Goal: Task Accomplishment & Management: Use online tool/utility

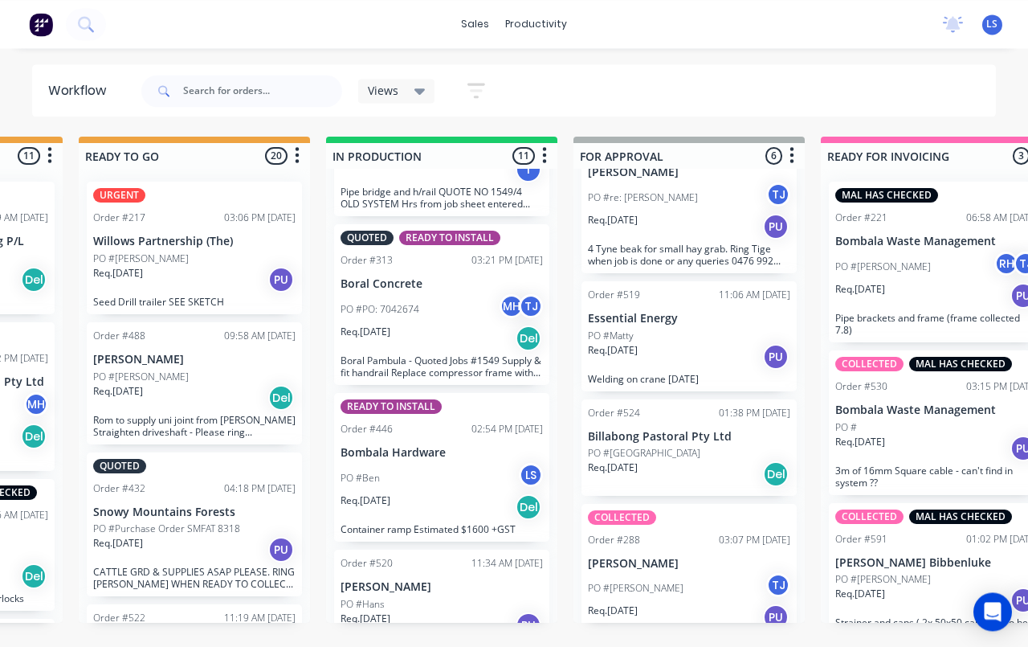
scroll to position [4, 675]
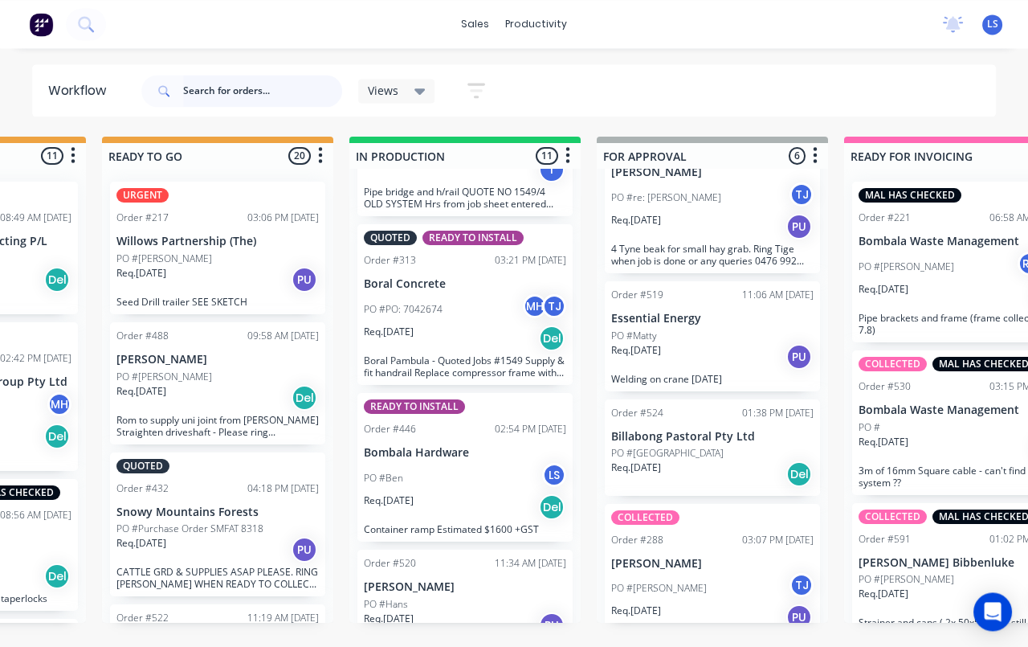
click at [213, 88] on input "text" at bounding box center [262, 91] width 159 height 32
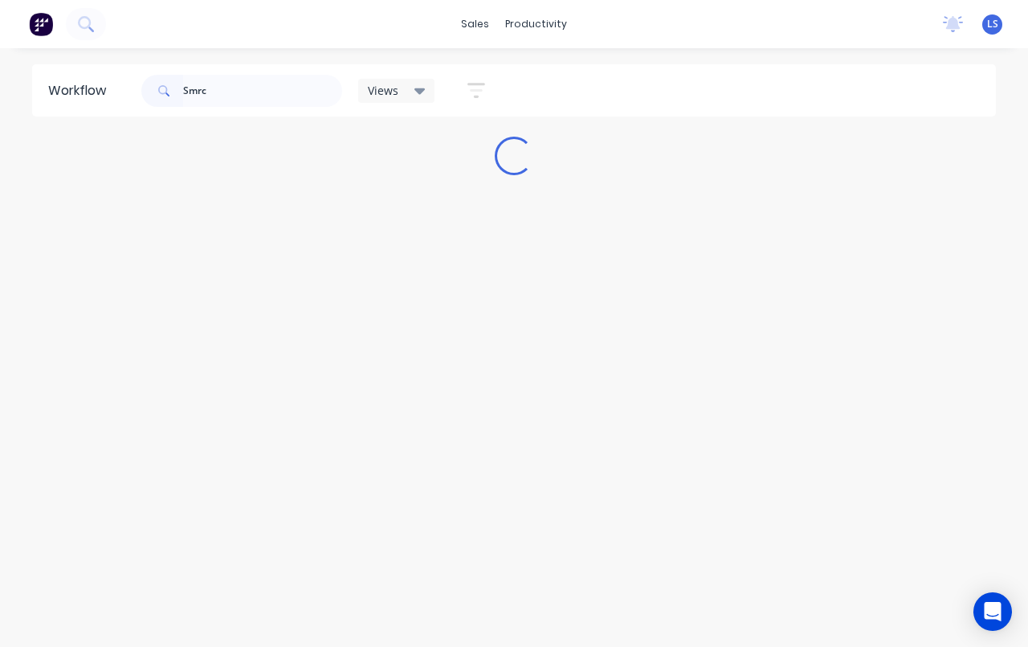
scroll to position [0, 0]
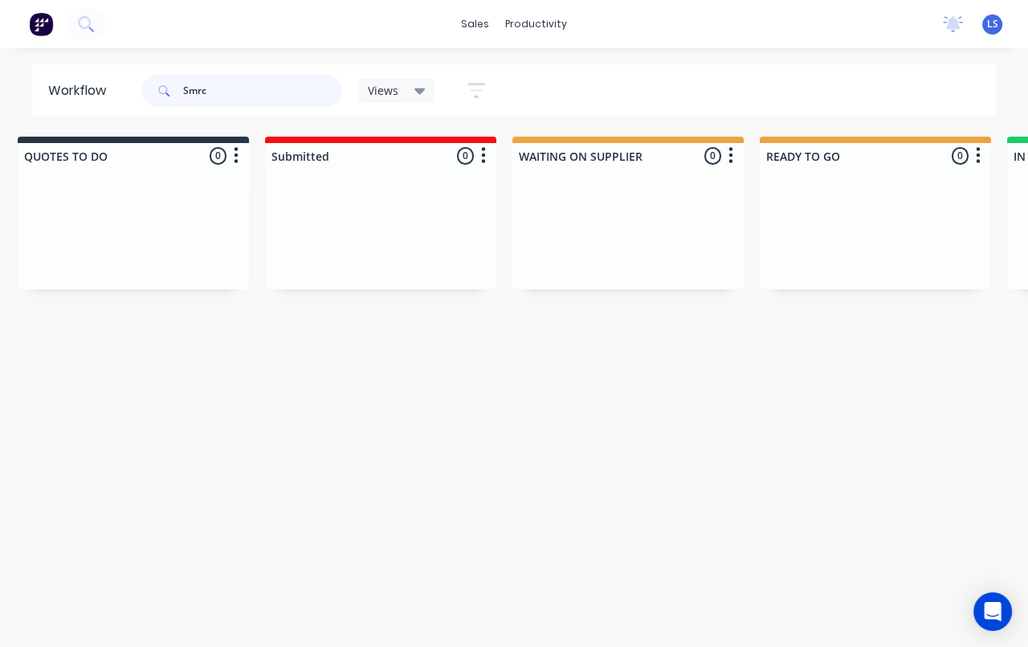
click at [238, 95] on input "Smrc" at bounding box center [262, 91] width 159 height 32
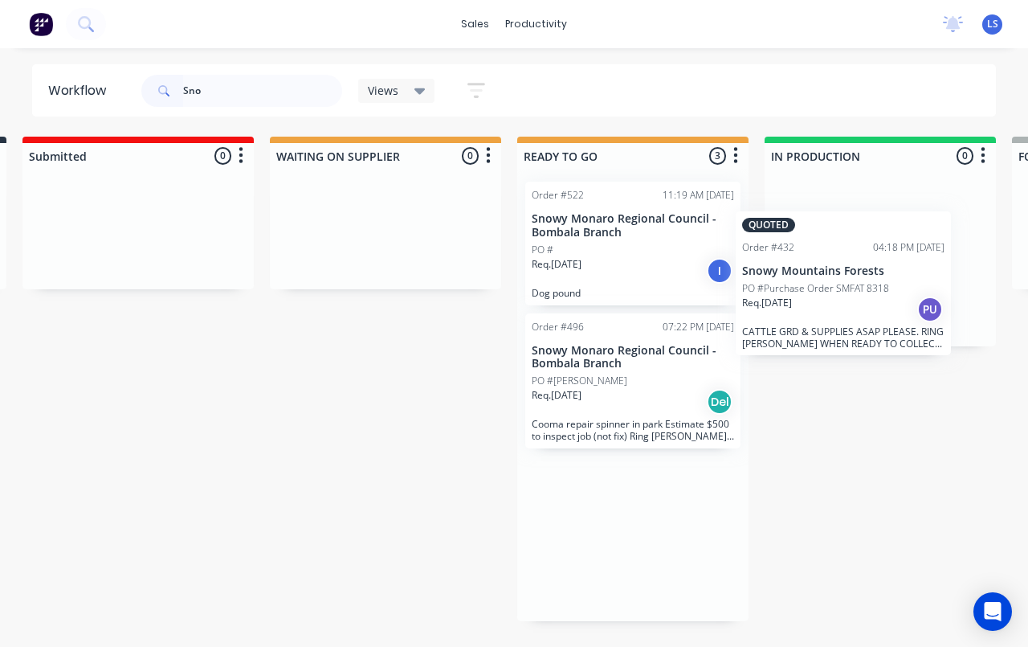
scroll to position [0, 271]
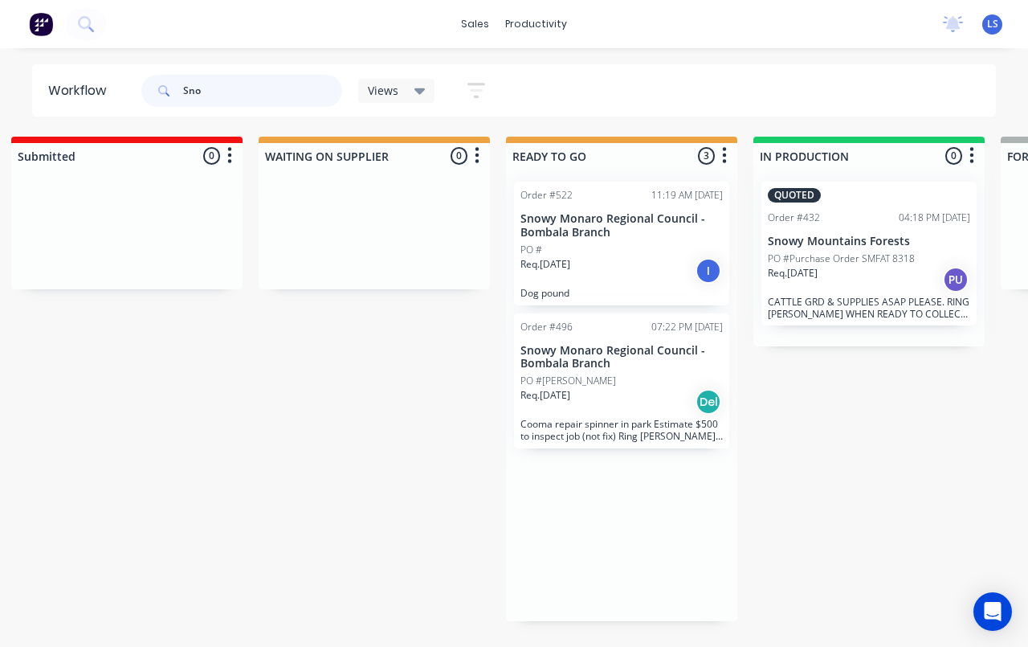
type input "Sno"
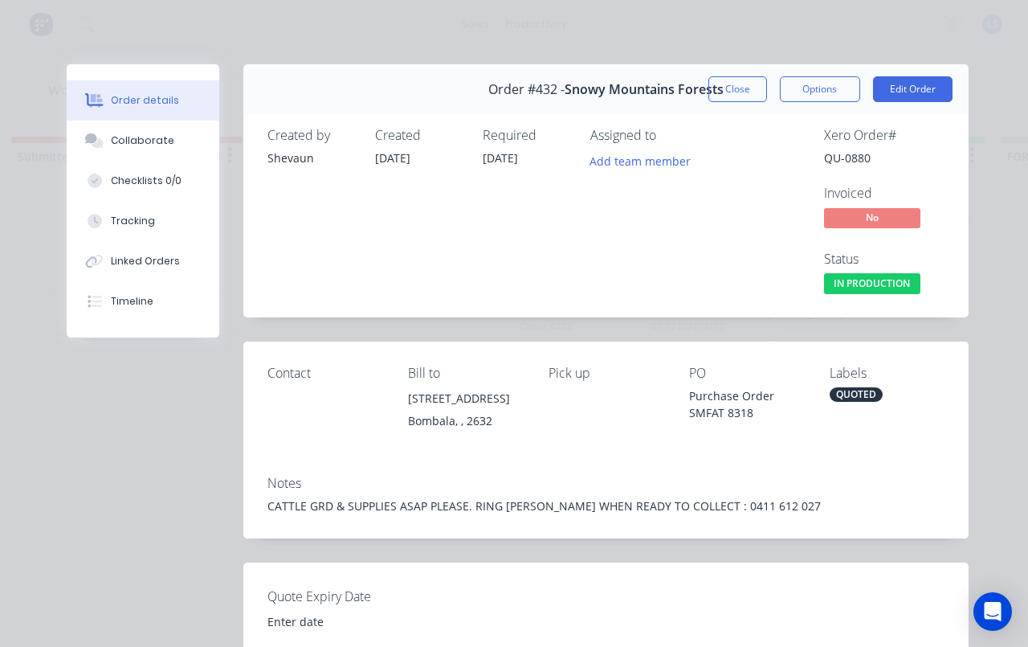
type input "[DATE]"
click at [148, 222] on div "Tracking" at bounding box center [133, 221] width 44 height 14
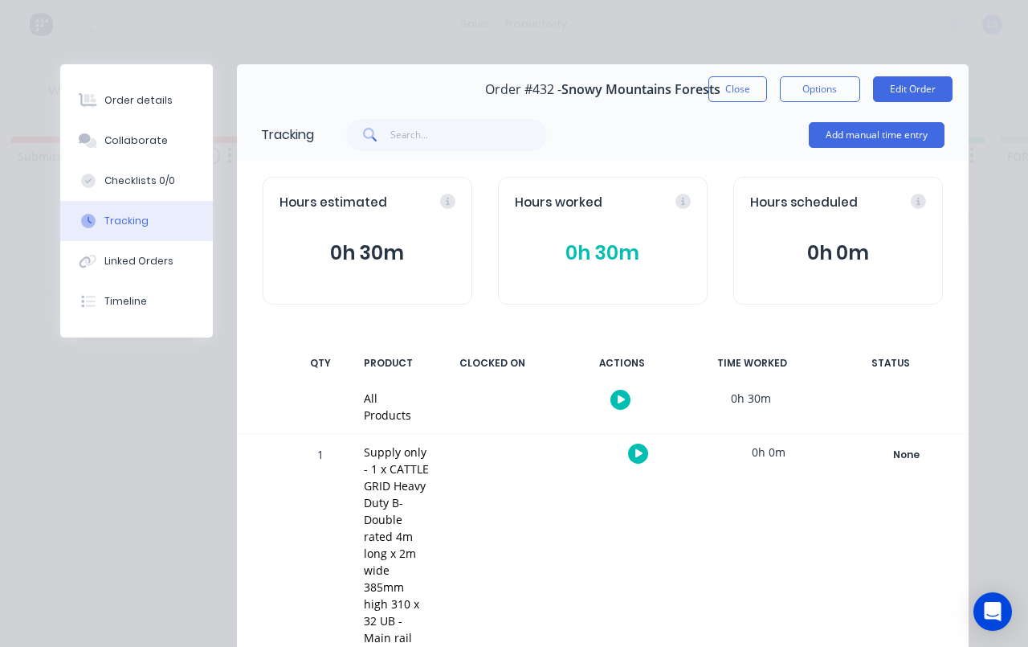
click at [898, 138] on button "Add manual time entry" at bounding box center [877, 135] width 136 height 26
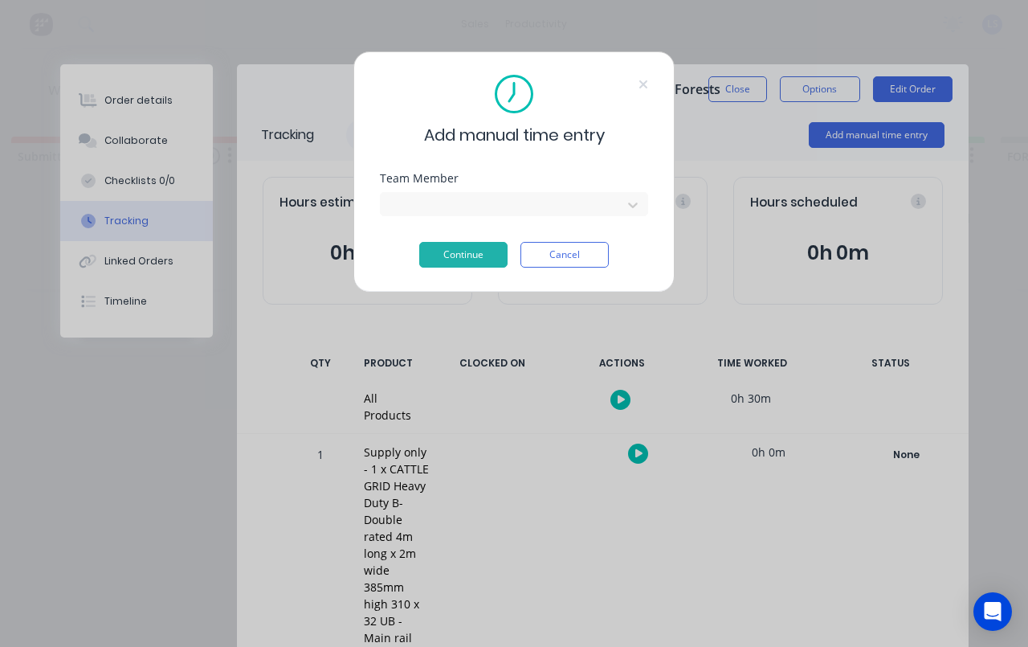
click at [472, 254] on button "Continue" at bounding box center [463, 255] width 88 height 26
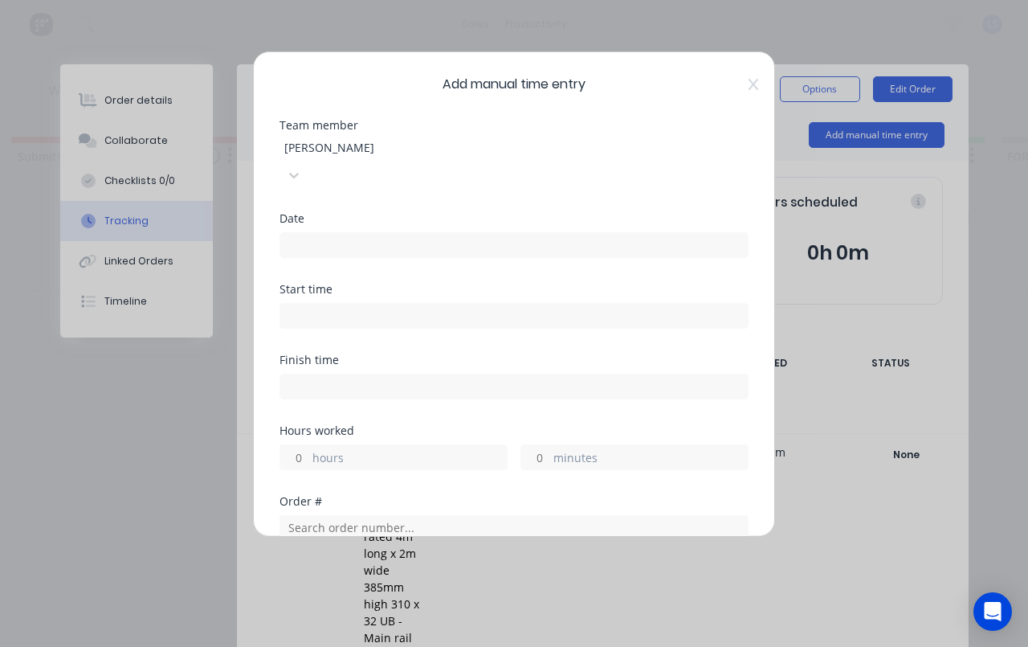
click at [529, 233] on input at bounding box center [514, 245] width 468 height 24
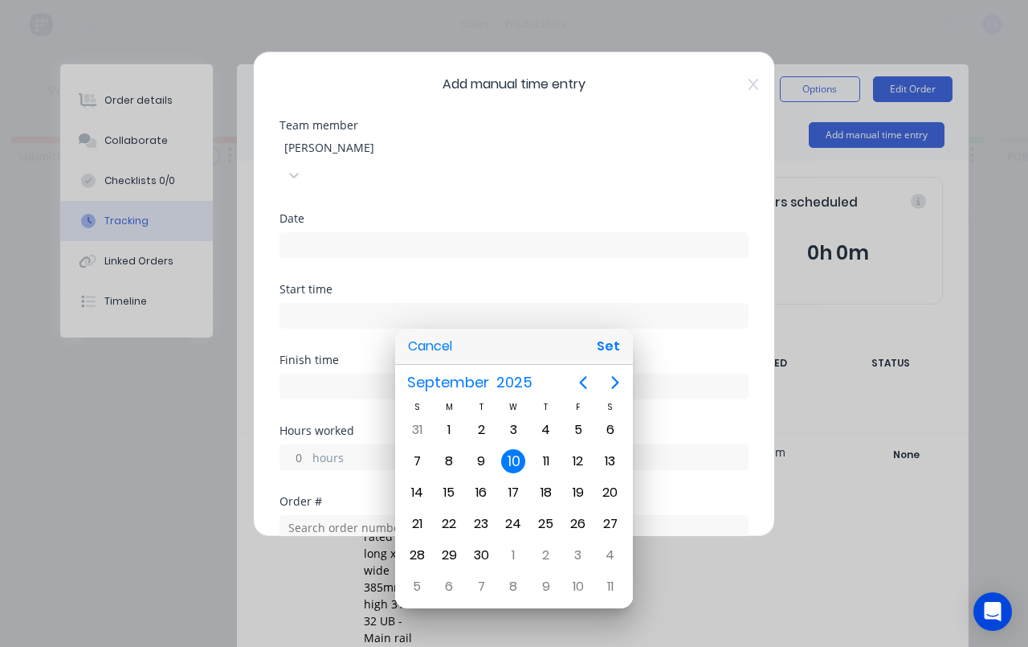
click at [618, 349] on button "Set" at bounding box center [608, 346] width 36 height 29
type input "[DATE]"
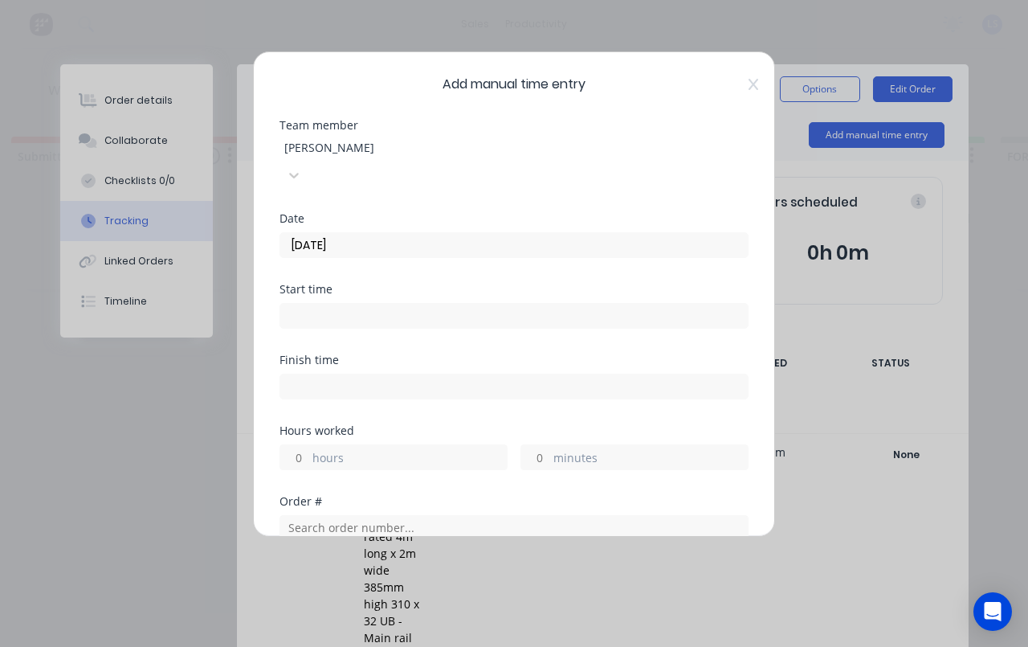
click at [438, 304] on input at bounding box center [514, 316] width 468 height 24
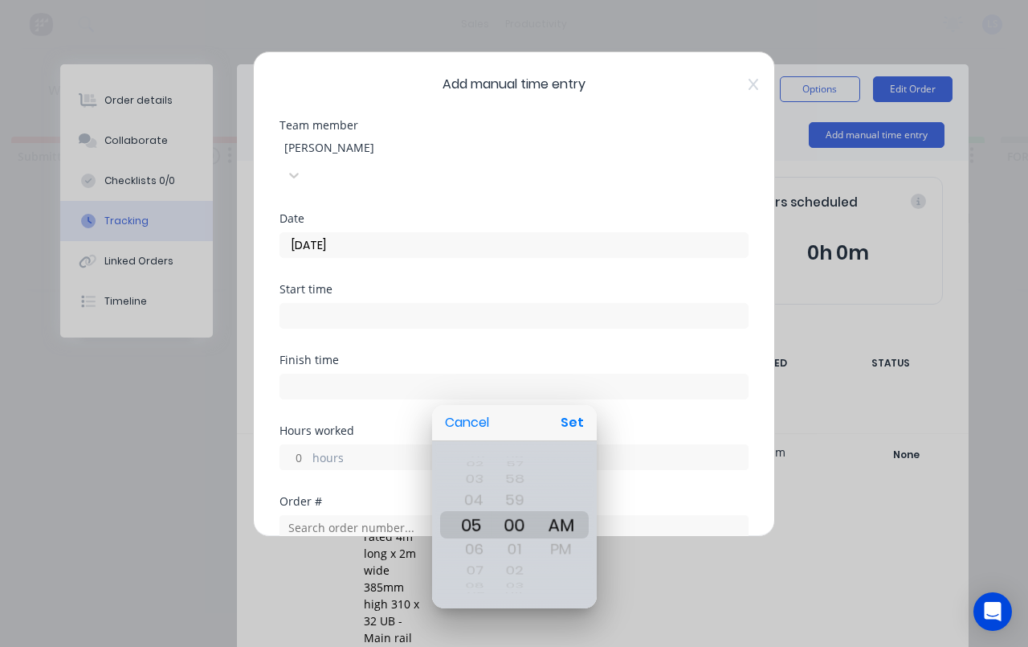
click at [586, 435] on button "Set" at bounding box center [572, 422] width 36 height 29
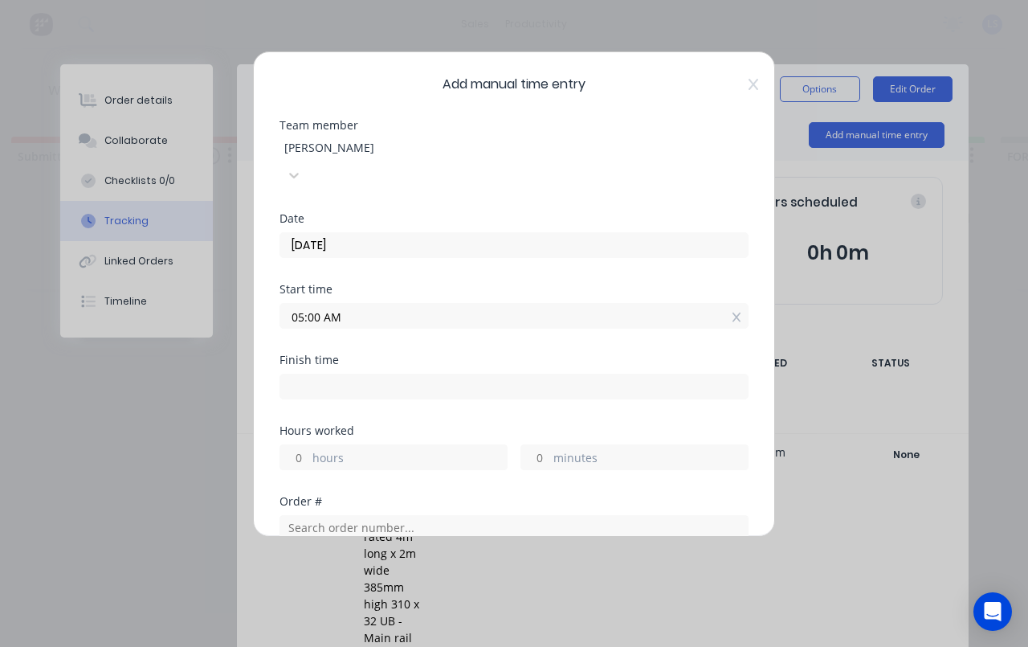
click at [518, 304] on input "05:00 AM" at bounding box center [514, 316] width 468 height 24
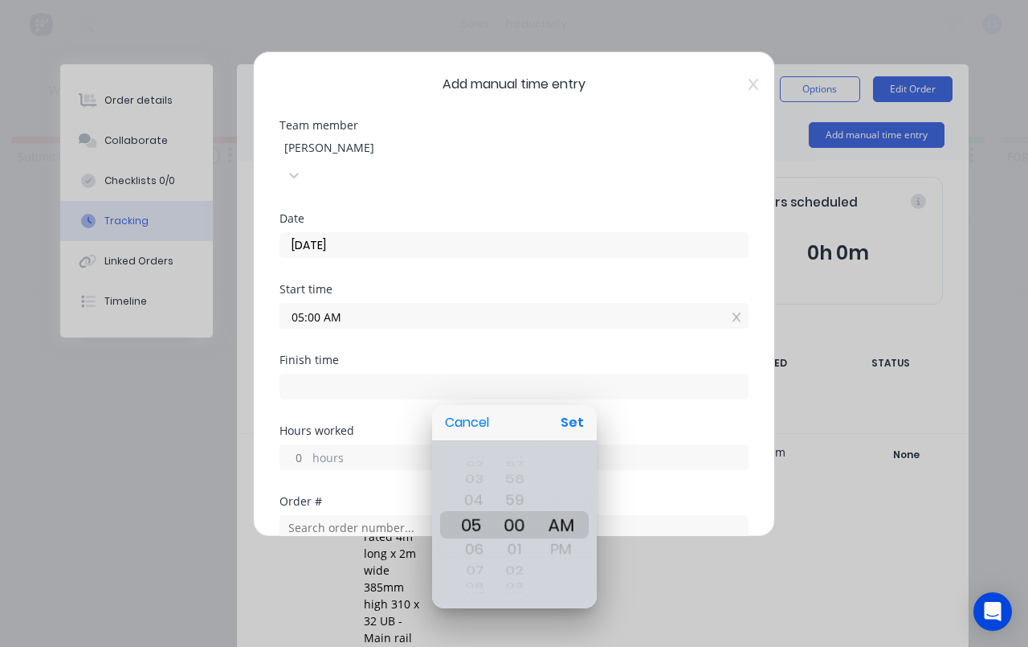
click at [576, 423] on button "Set" at bounding box center [572, 422] width 36 height 29
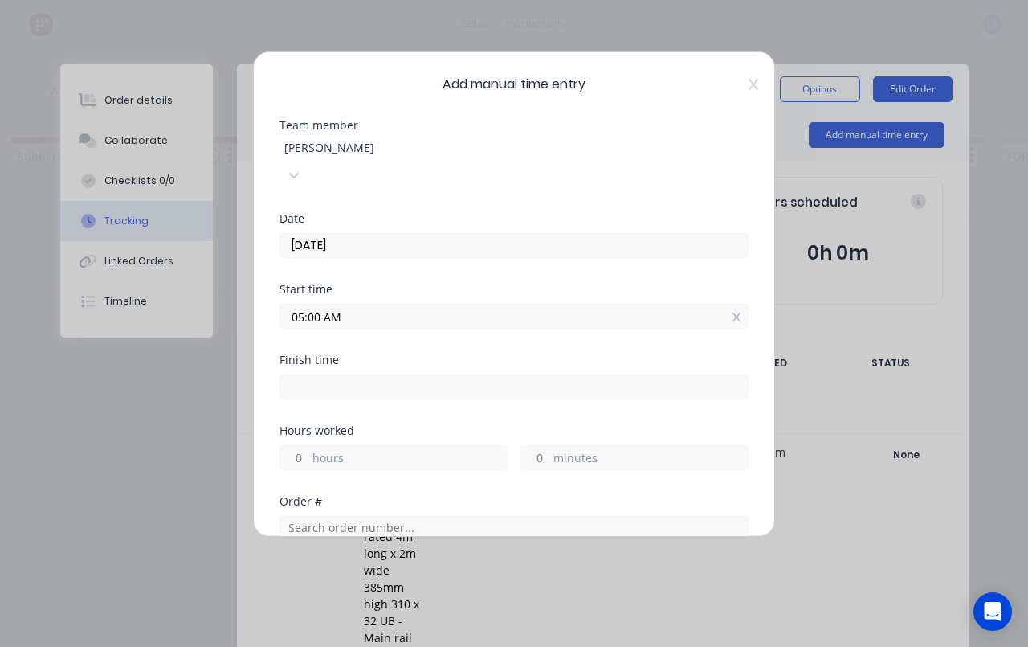
click at [423, 304] on input "05:00 AM" at bounding box center [514, 316] width 468 height 24
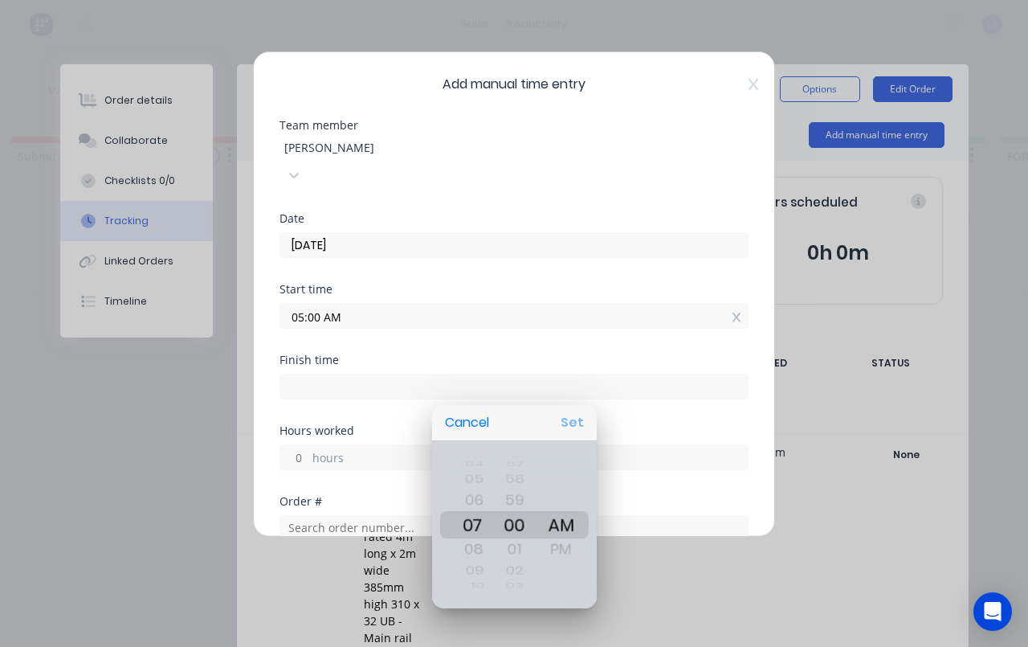
click at [580, 433] on button "Set" at bounding box center [572, 422] width 36 height 29
type input "07:00 AM"
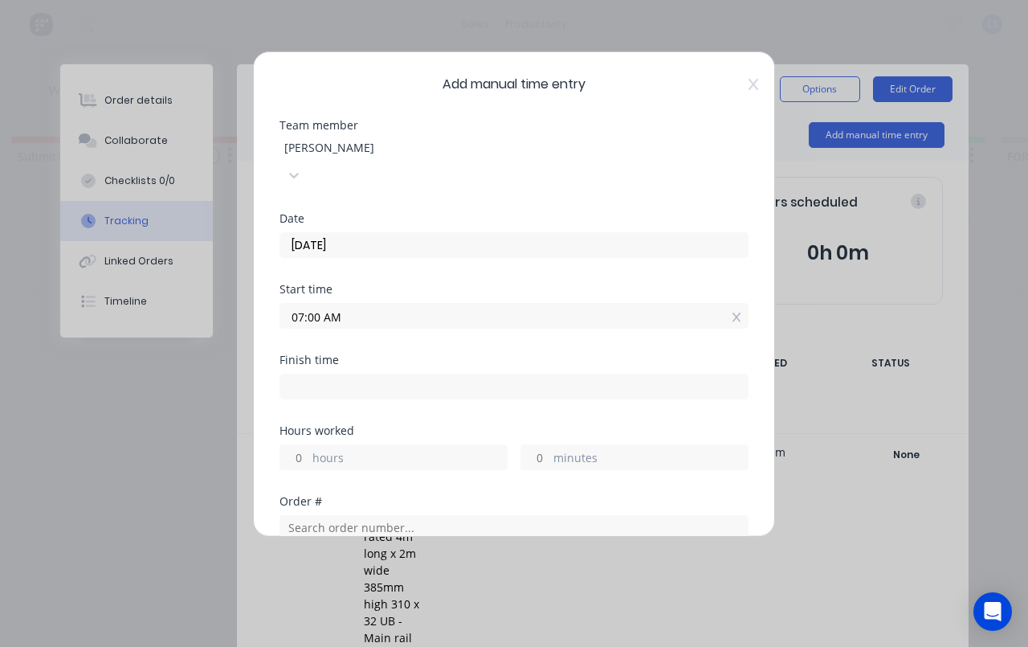
click at [428, 444] on div "hours" at bounding box center [394, 457] width 228 height 26
click at [400, 449] on label "hours" at bounding box center [410, 459] width 194 height 20
click at [308, 445] on input "hours" at bounding box center [294, 457] width 28 height 24
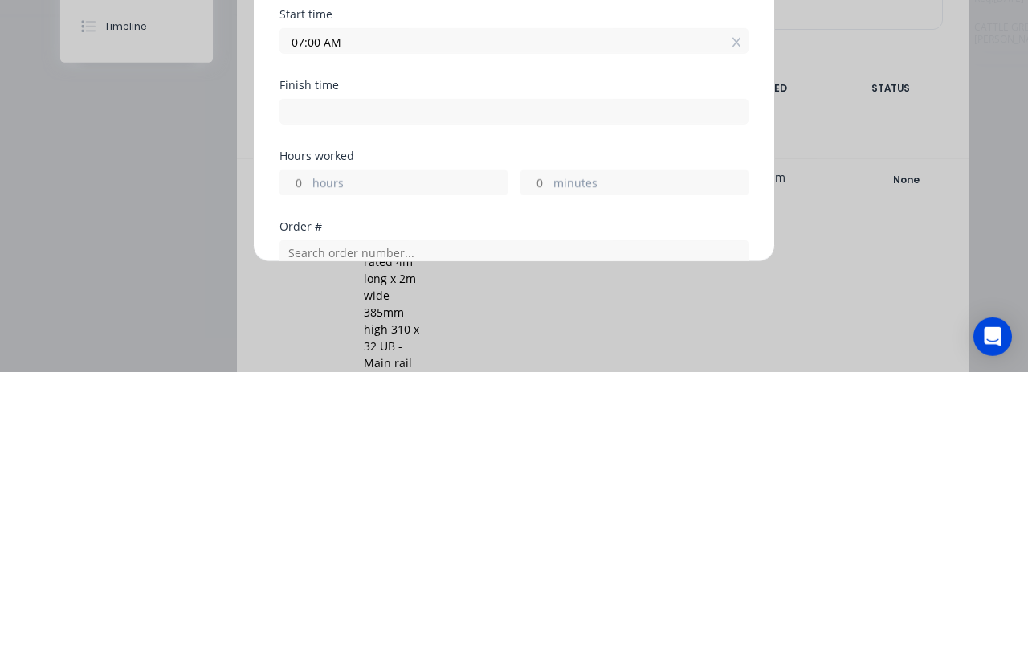
scroll to position [0, 51]
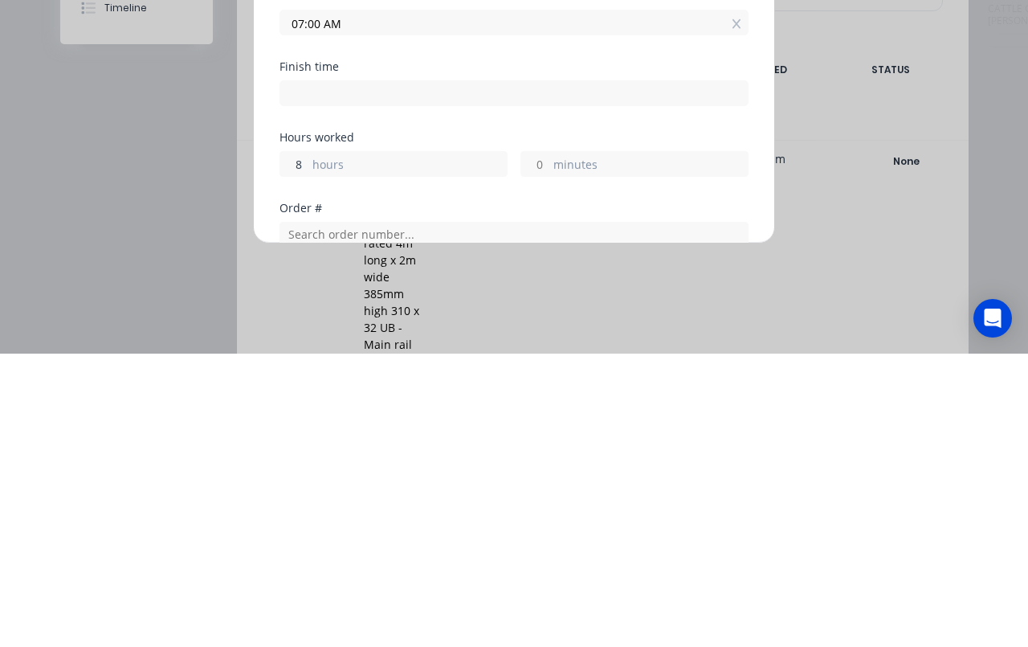
type input "8"
click at [652, 449] on label "minutes" at bounding box center [651, 459] width 194 height 20
click at [550, 445] on input "minutes" at bounding box center [535, 457] width 28 height 24
type input "03:00 PM"
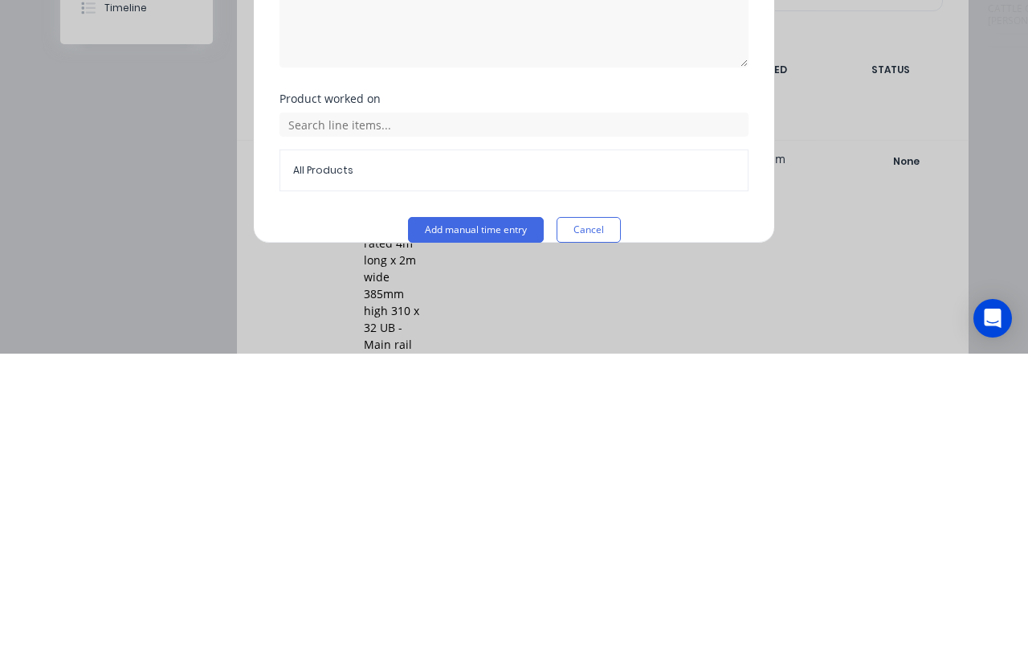
scroll to position [376, 0]
type input "15"
click at [491, 512] on button "Add manual time entry" at bounding box center [476, 525] width 136 height 26
type input "03:15 PM"
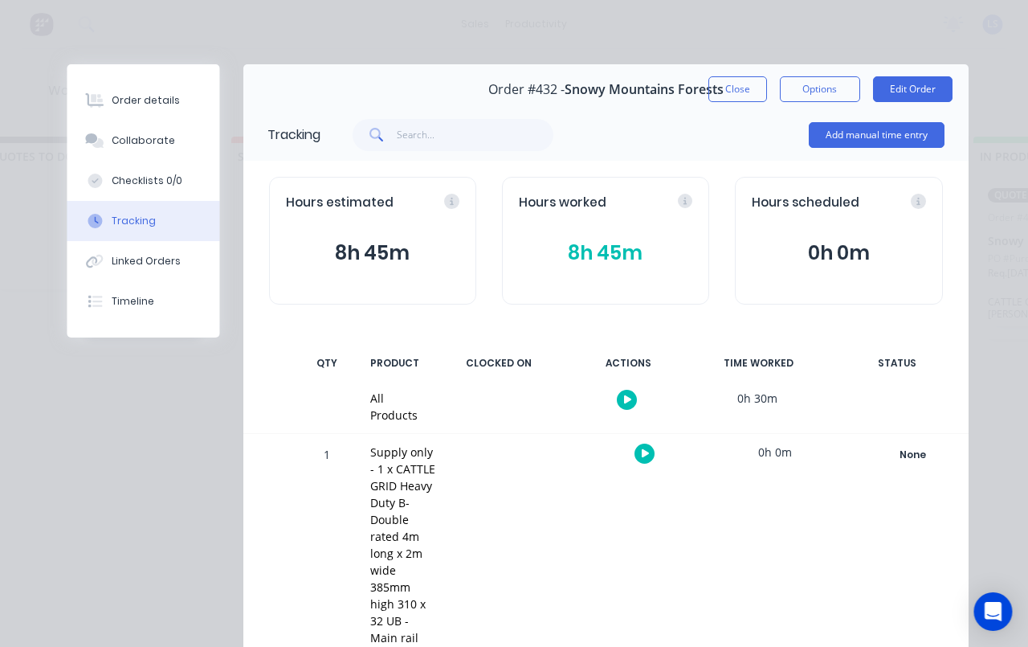
scroll to position [0, 51]
click at [185, 104] on button "Order details" at bounding box center [143, 100] width 153 height 40
